Goal: Information Seeking & Learning: Learn about a topic

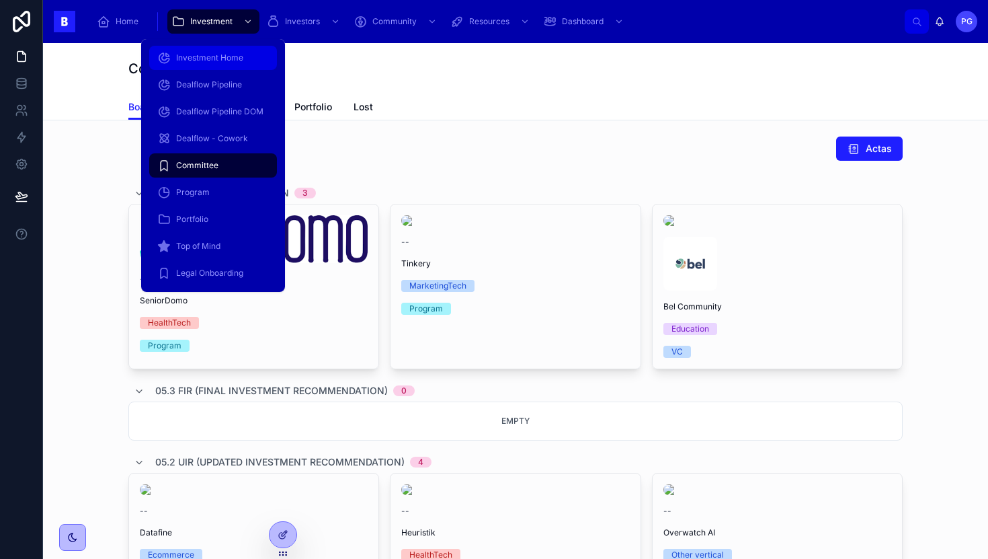
scroll to position [241, 0]
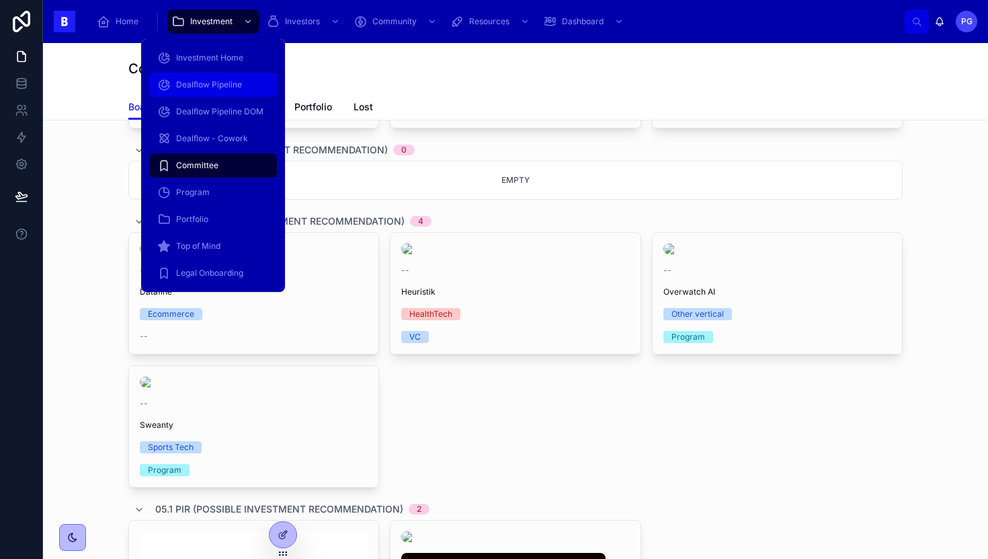
click at [214, 87] on span "Dealflow Pipeline" at bounding box center [209, 84] width 66 height 11
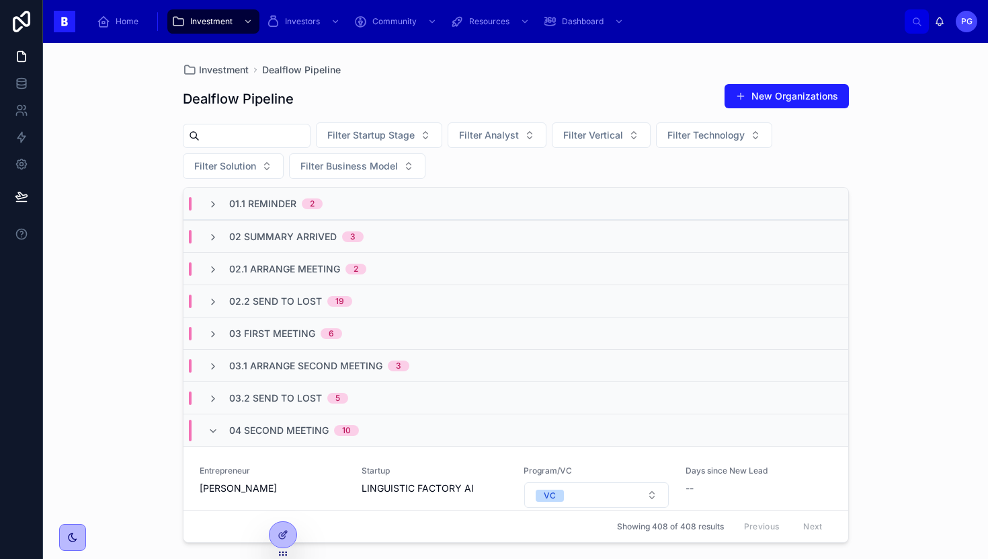
click at [304, 139] on input "text" at bounding box center [255, 135] width 110 height 19
type input "*****"
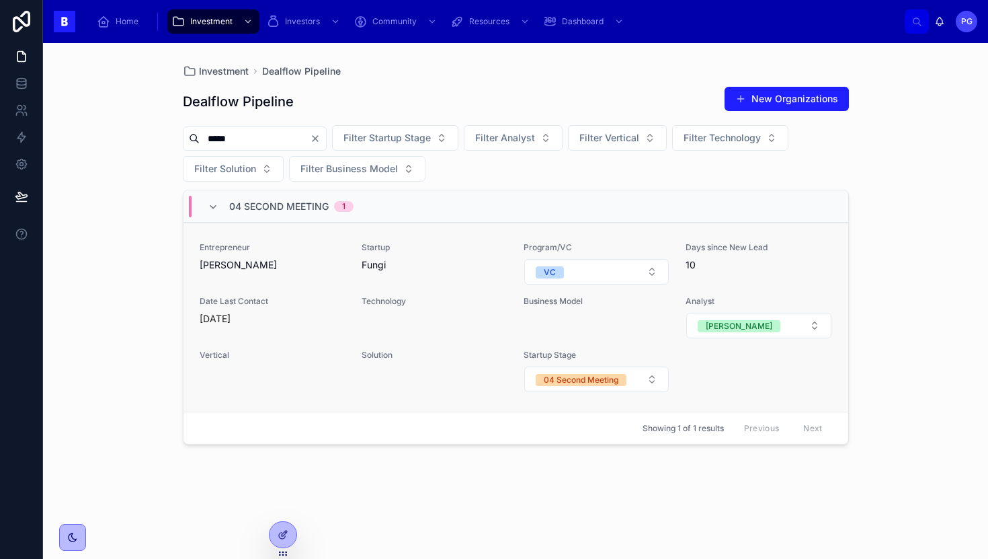
click at [428, 260] on span "Fungi" at bounding box center [435, 264] width 146 height 13
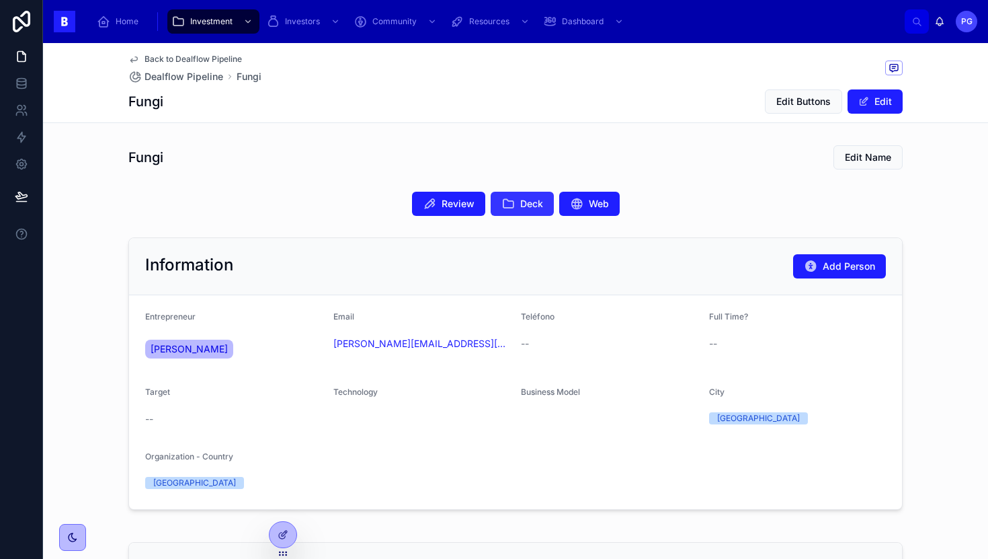
click at [520, 207] on span "Deck" at bounding box center [531, 203] width 23 height 13
click at [461, 204] on span "Review" at bounding box center [458, 203] width 33 height 13
click at [190, 348] on span "[PERSON_NAME]" at bounding box center [189, 348] width 77 height 13
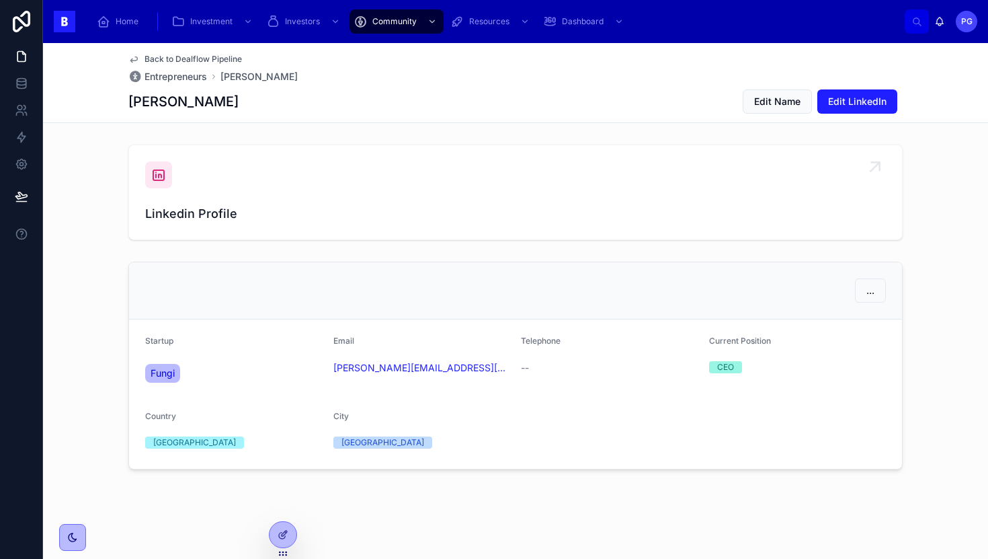
click at [273, 204] on div "Linkedin Profile" at bounding box center [515, 192] width 741 height 62
